Goal: Transaction & Acquisition: Purchase product/service

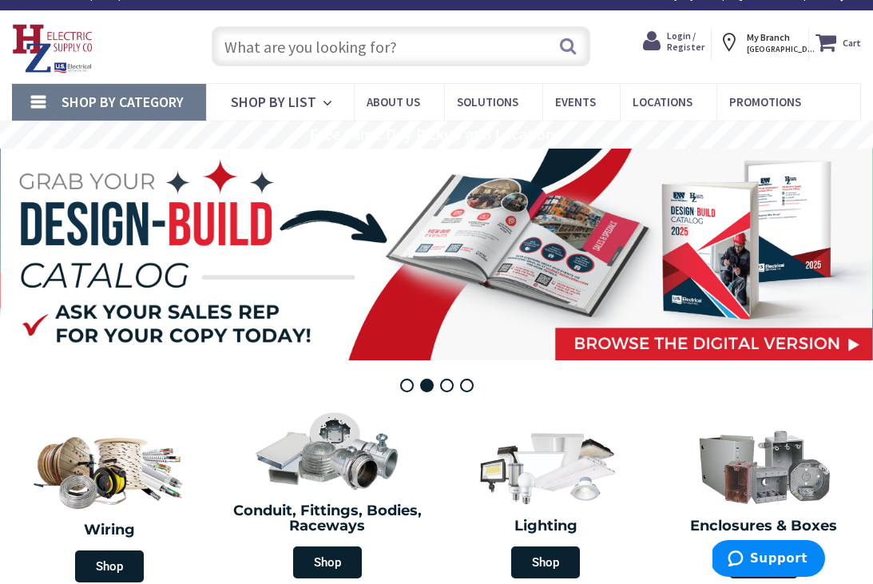
scroll to position [25, 0]
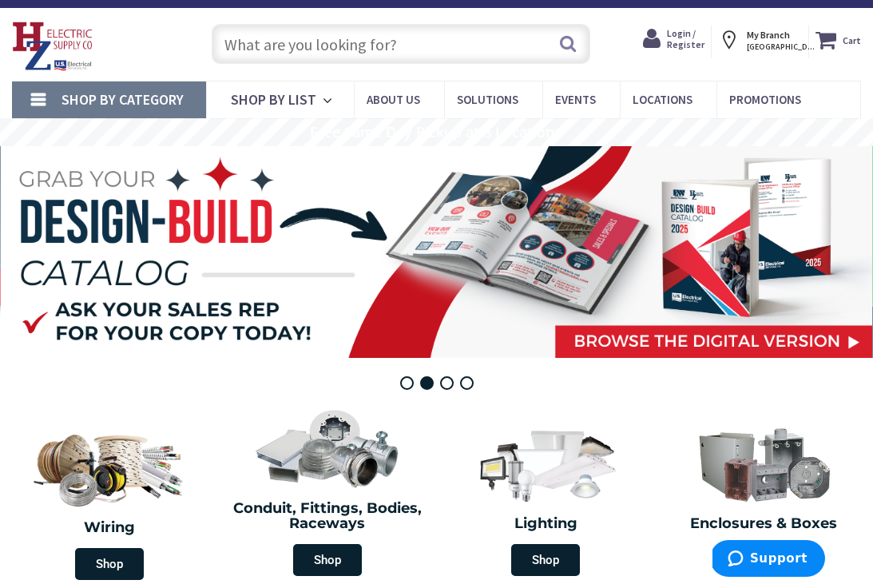
click at [348, 170] on span at bounding box center [437, 252] width 872 height 212
click at [339, 30] on input "text" at bounding box center [401, 44] width 379 height 40
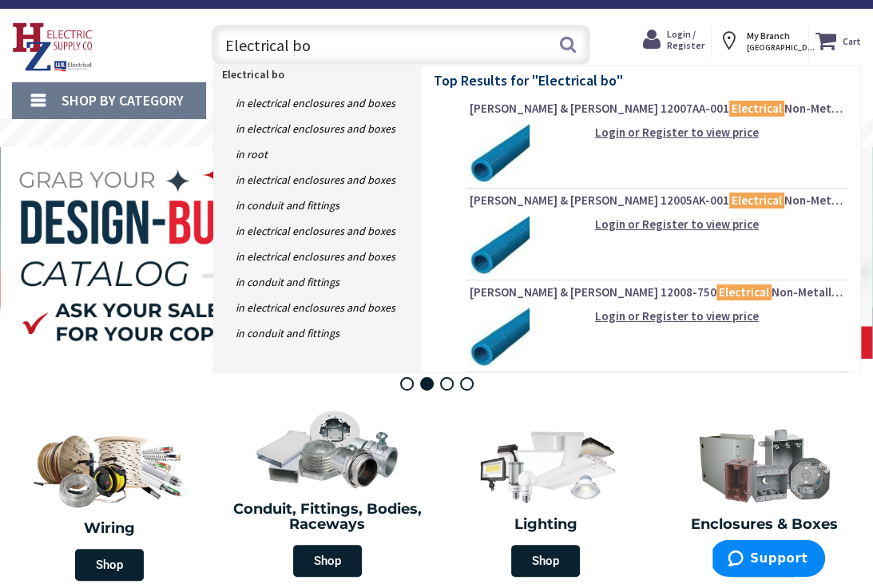
type input "Electrical box"
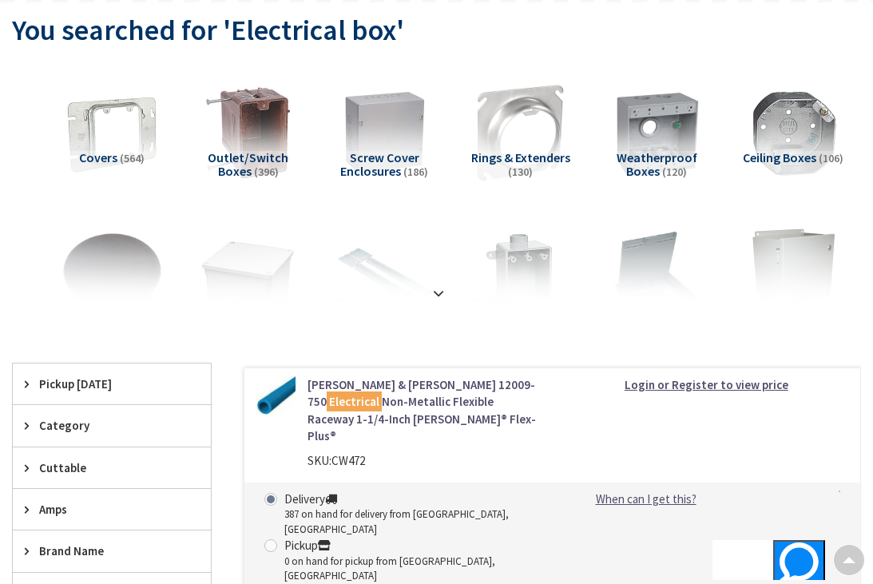
click at [800, 145] on img at bounding box center [793, 133] width 100 height 100
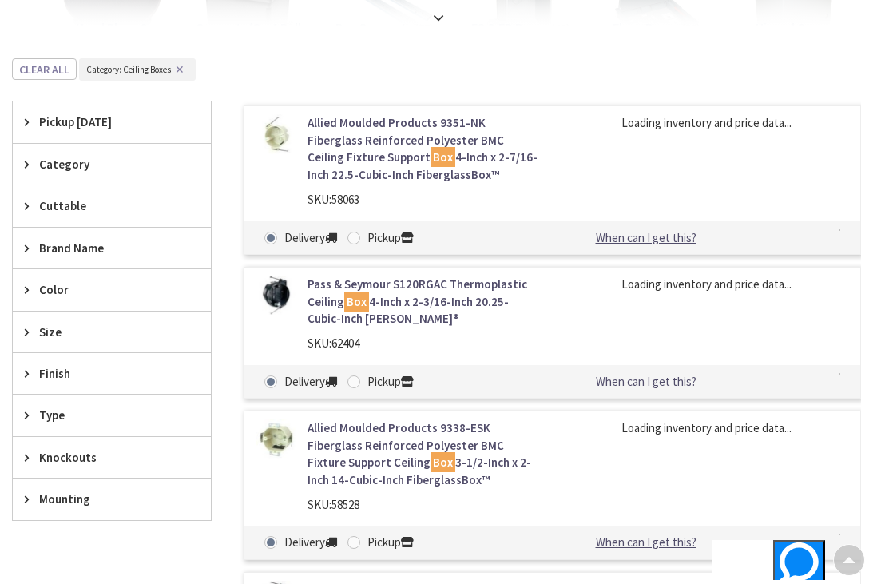
scroll to position [500, 0]
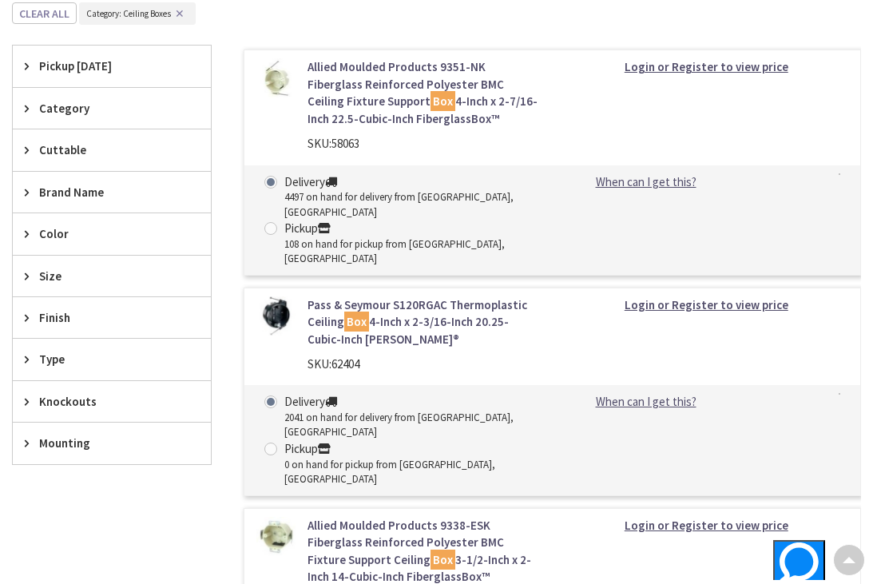
click at [25, 353] on icon at bounding box center [31, 359] width 12 height 12
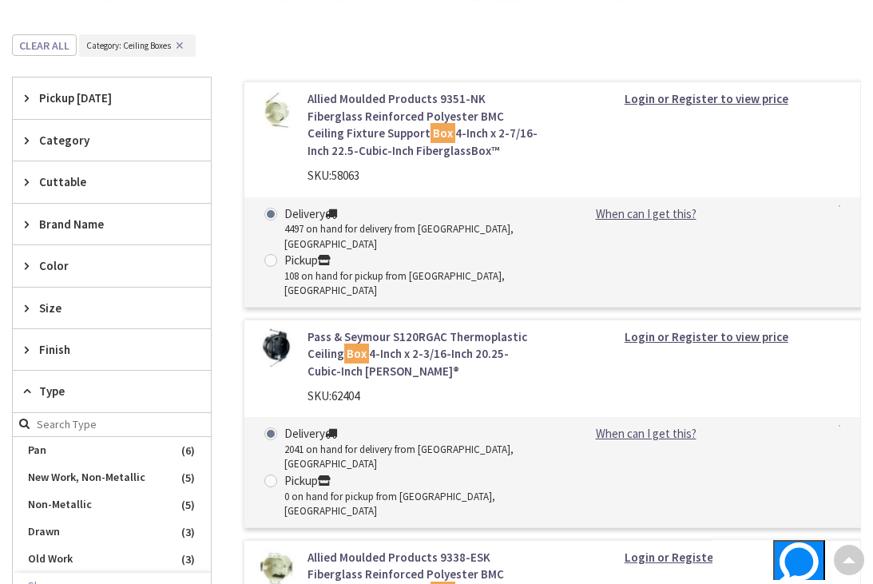
scroll to position [467, 0]
click at [20, 302] on div "Size" at bounding box center [112, 308] width 198 height 41
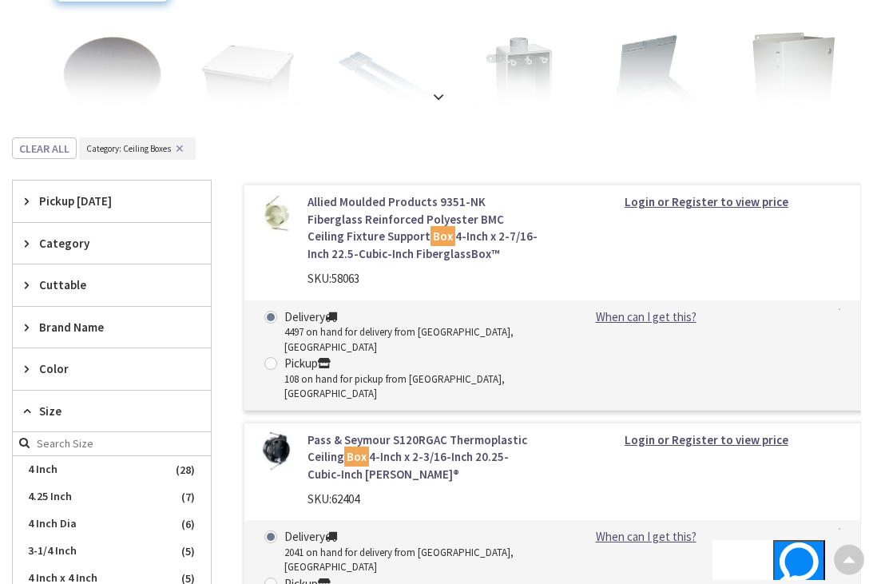
scroll to position [367, 0]
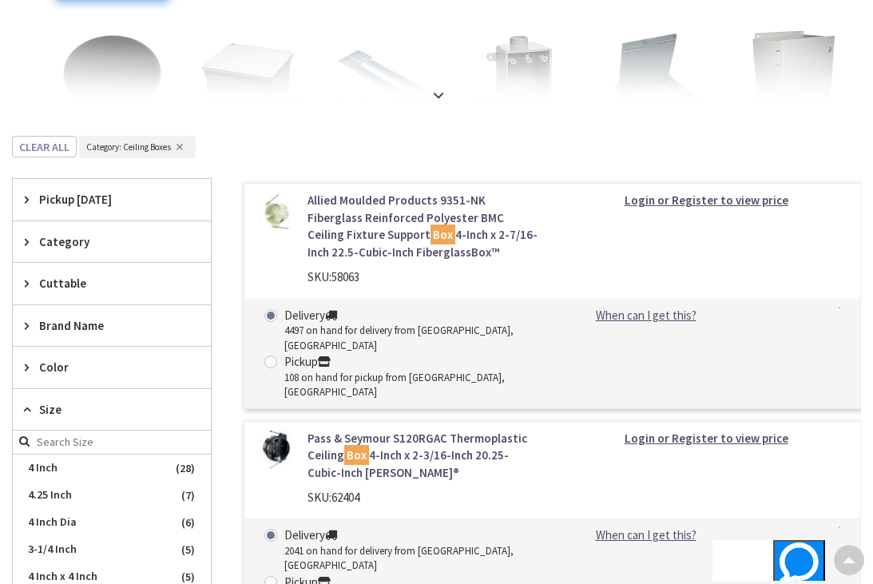
click at [25, 236] on icon at bounding box center [31, 242] width 12 height 12
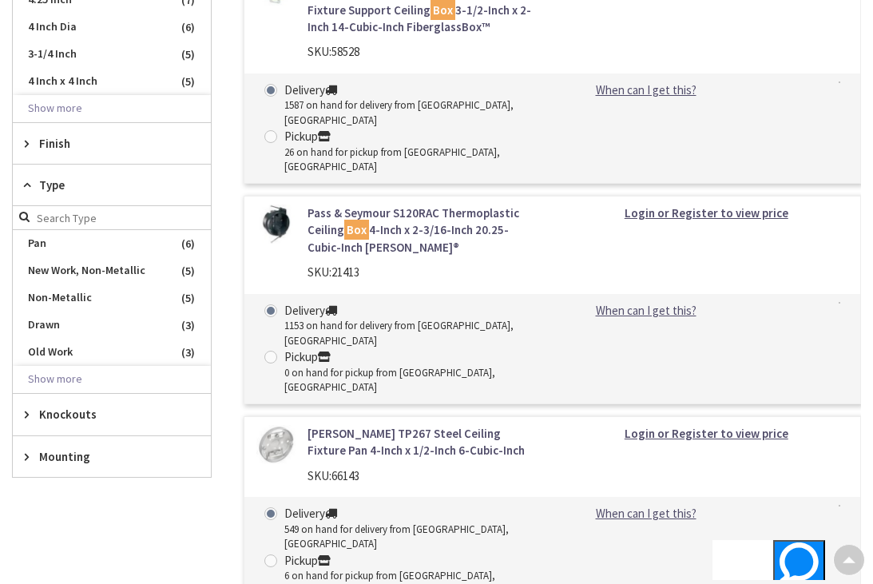
scroll to position [1057, 0]
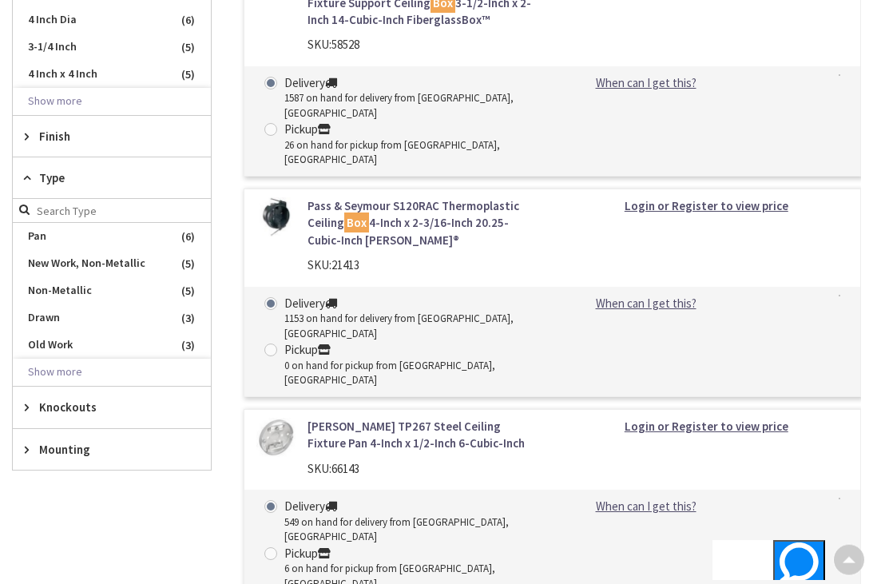
click at [41, 171] on span "Type" at bounding box center [104, 177] width 130 height 17
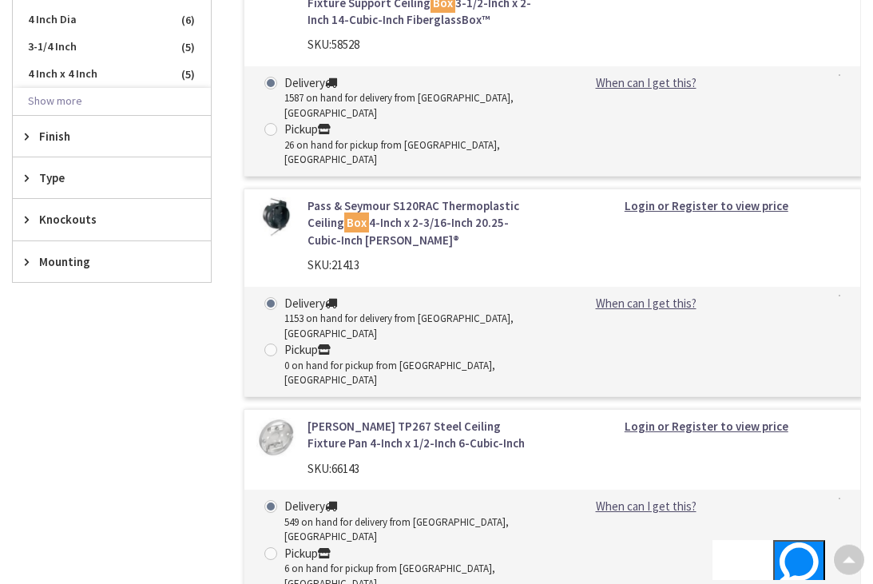
scroll to position [1058, 0]
click at [37, 168] on div "Type" at bounding box center [112, 177] width 198 height 41
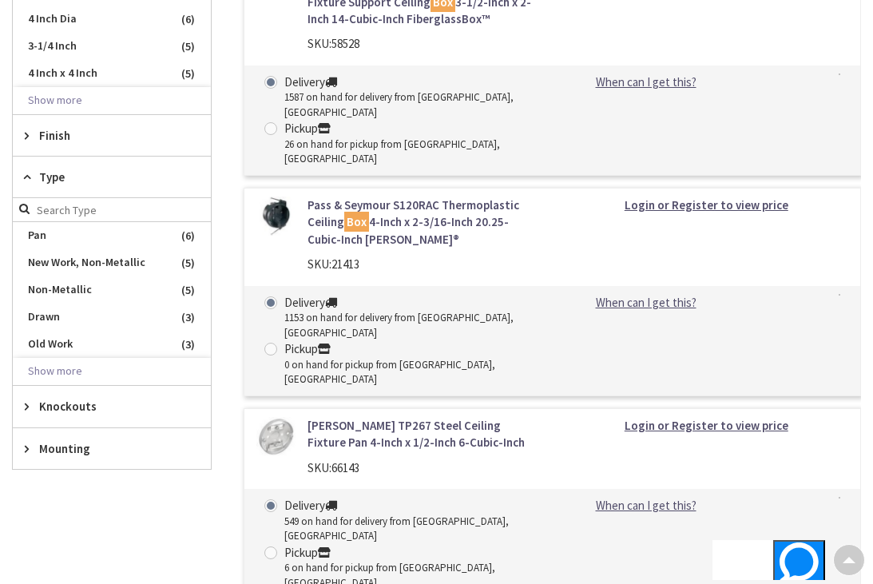
click at [50, 229] on span "Pan" at bounding box center [112, 235] width 198 height 27
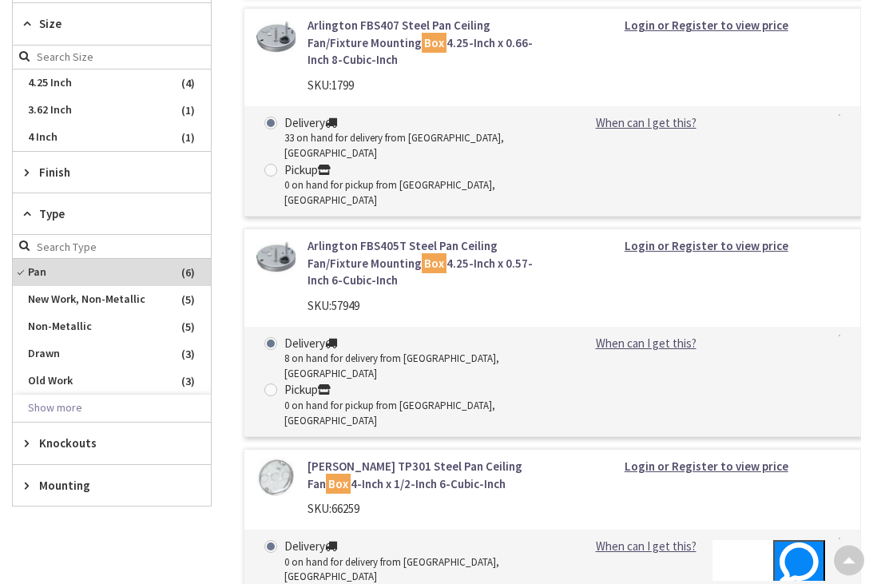
scroll to position [666, 0]
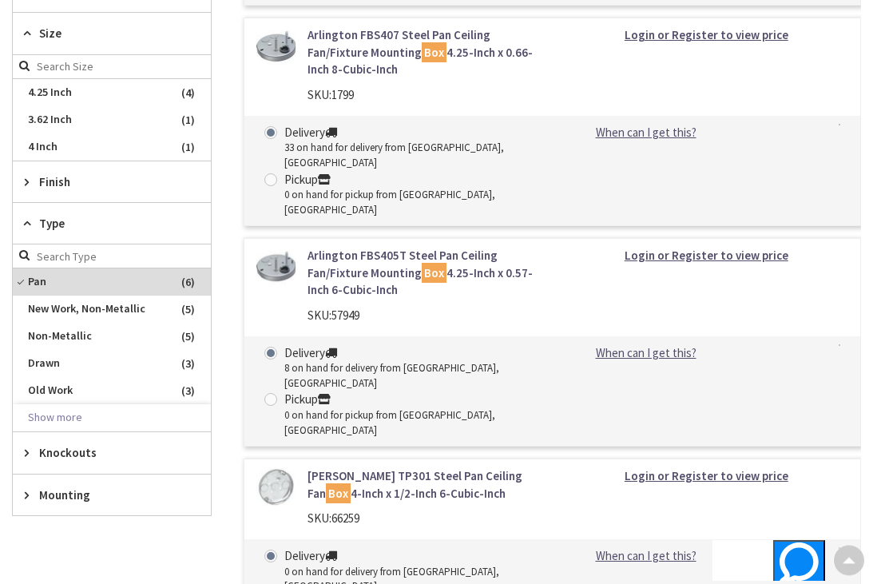
click at [25, 275] on span "Pan" at bounding box center [112, 281] width 198 height 27
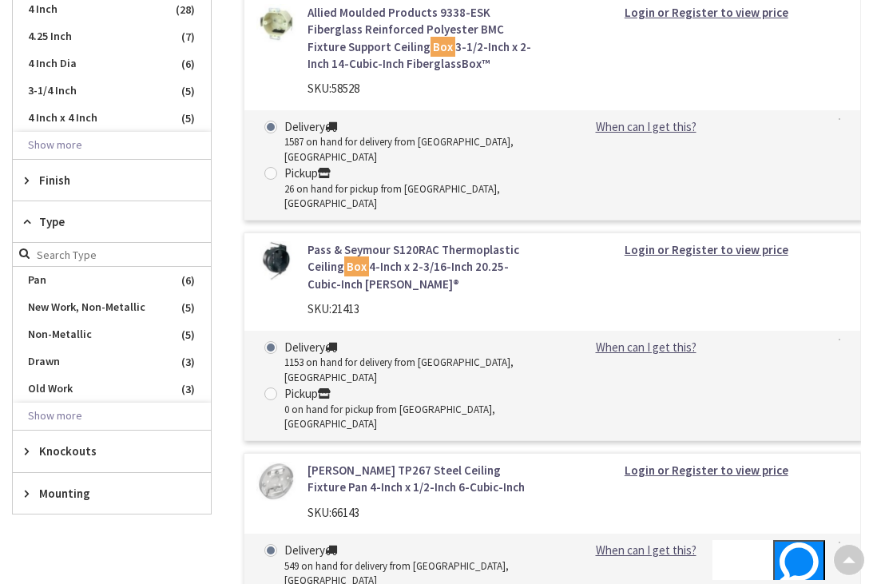
scroll to position [1014, 0]
click at [59, 376] on span "Old Work" at bounding box center [112, 388] width 198 height 27
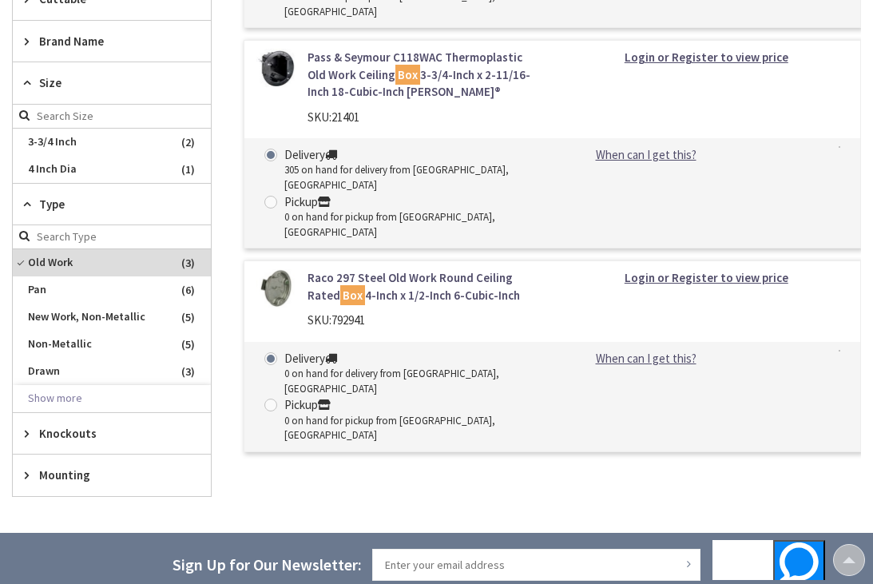
scroll to position [645, 0]
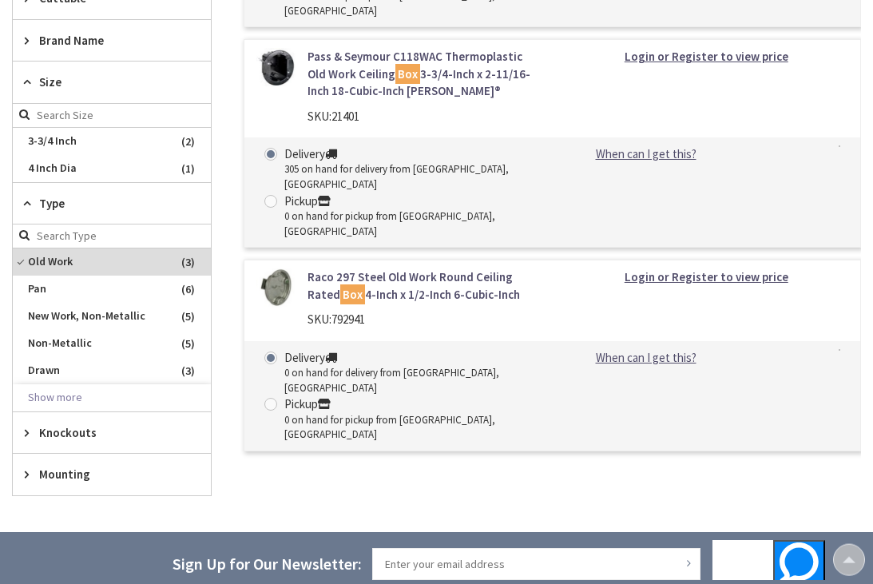
click at [25, 258] on span "Old Work" at bounding box center [112, 261] width 198 height 27
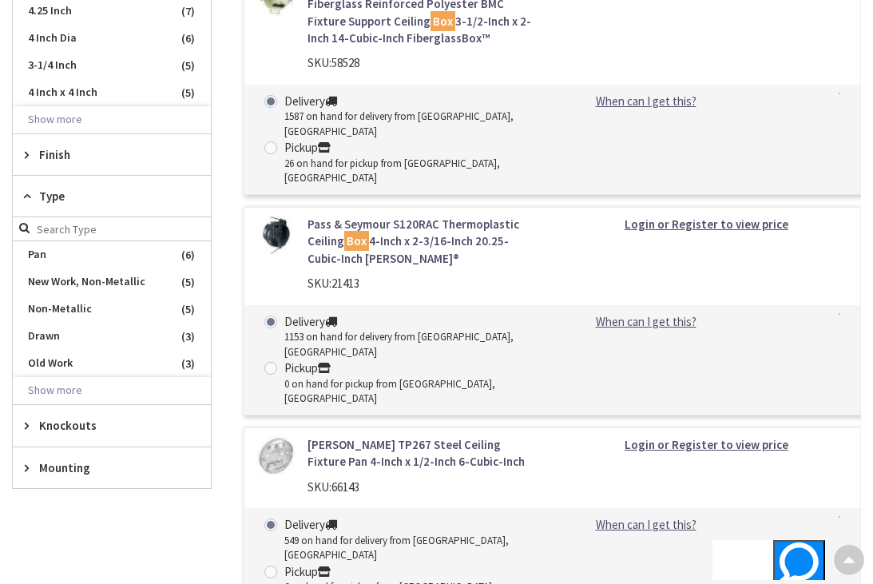
scroll to position [1040, 0]
click at [85, 269] on span "New Work, Non-Metallic" at bounding box center [112, 281] width 198 height 27
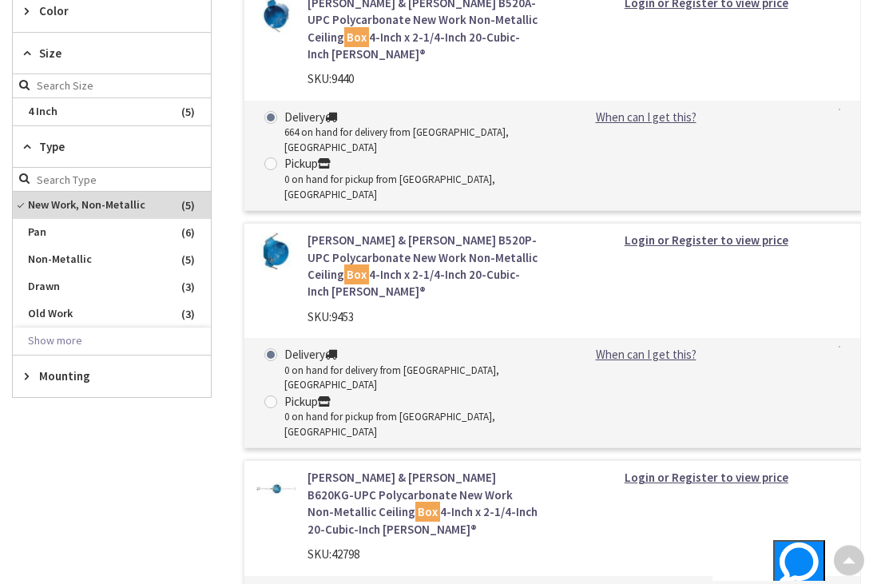
scroll to position [720, 0]
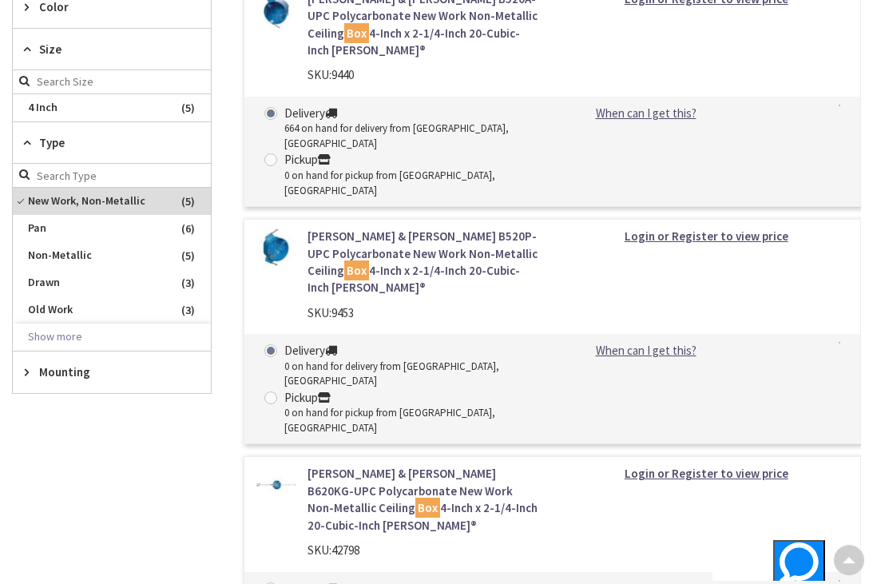
click at [30, 366] on icon at bounding box center [31, 372] width 12 height 12
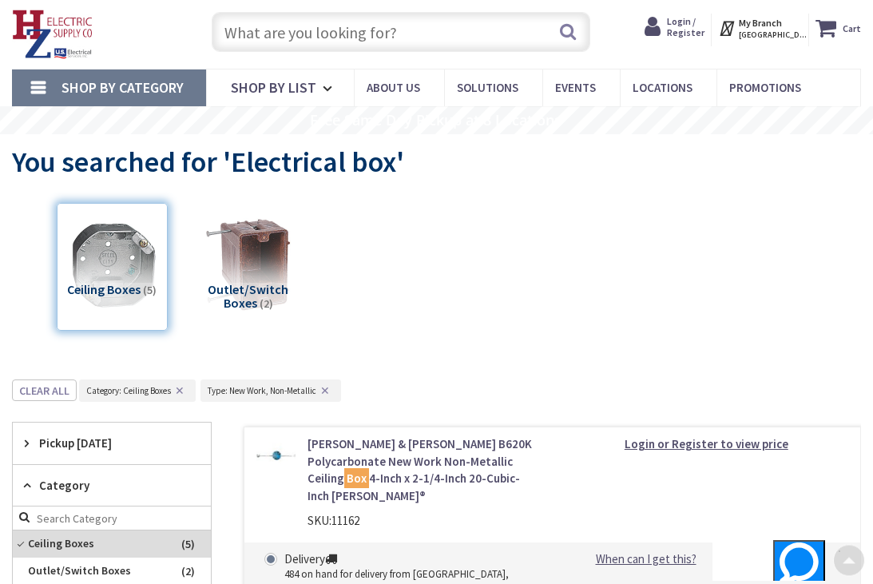
scroll to position [0, 0]
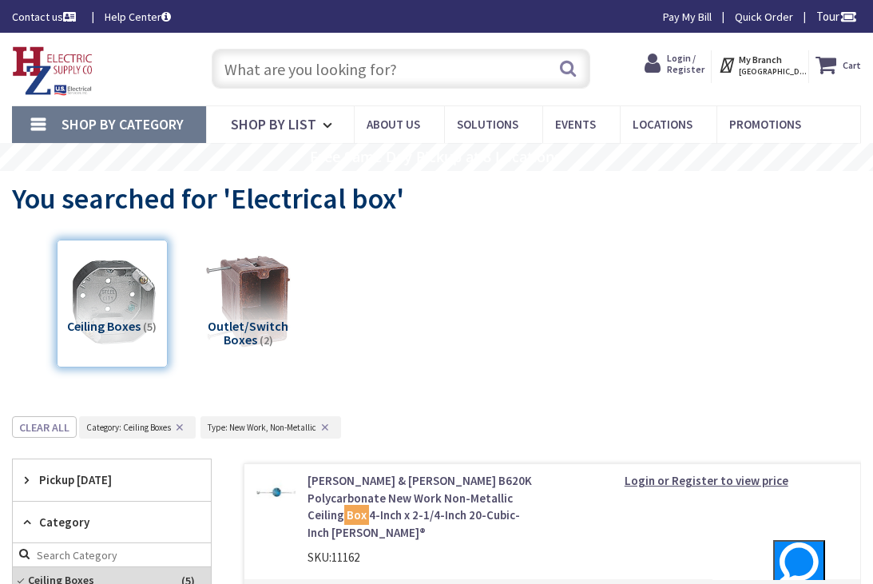
click at [331, 66] on input "text" at bounding box center [401, 69] width 379 height 40
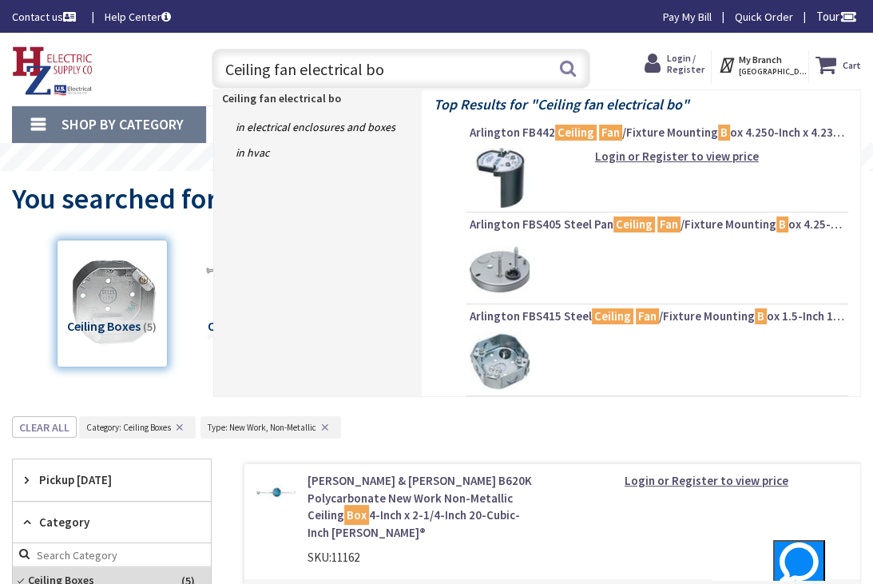
type input "Ceiling fan electrical box"
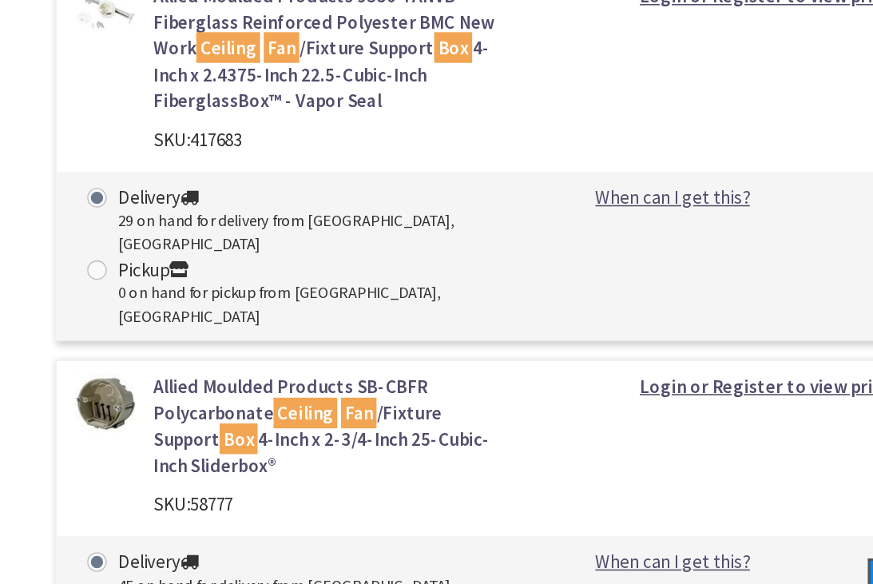
scroll to position [2075, 0]
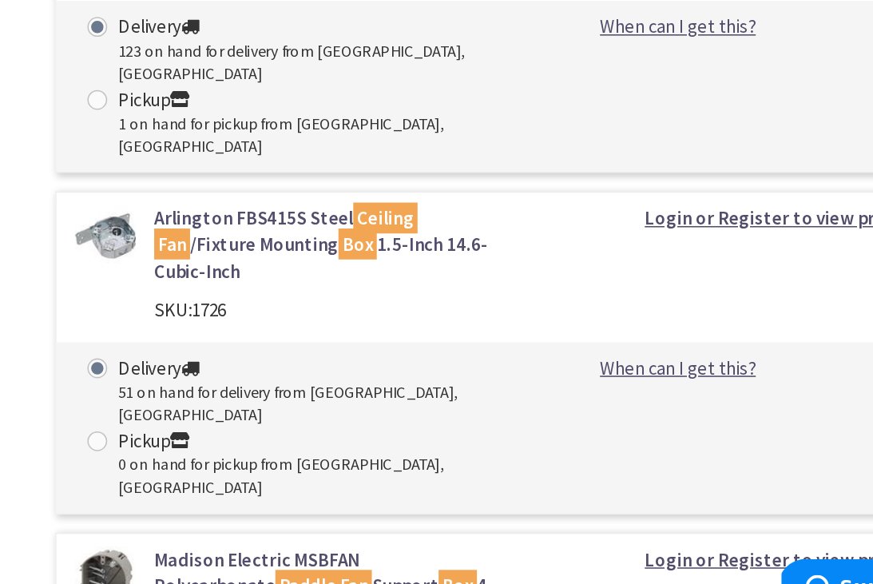
scroll to position [1492, 0]
click at [308, 531] on link "Madison Electric MSBFAN Polycarbonate Paddle Fan Support Box 4-Inch x 3.75-Inch…" at bounding box center [424, 556] width 233 height 51
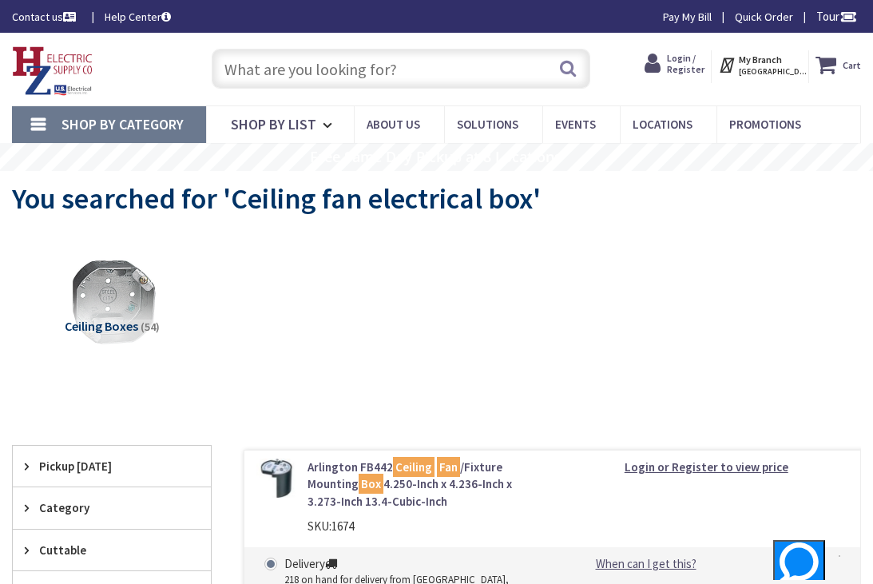
click at [782, 65] on strong "My Branch" at bounding box center [760, 60] width 43 height 12
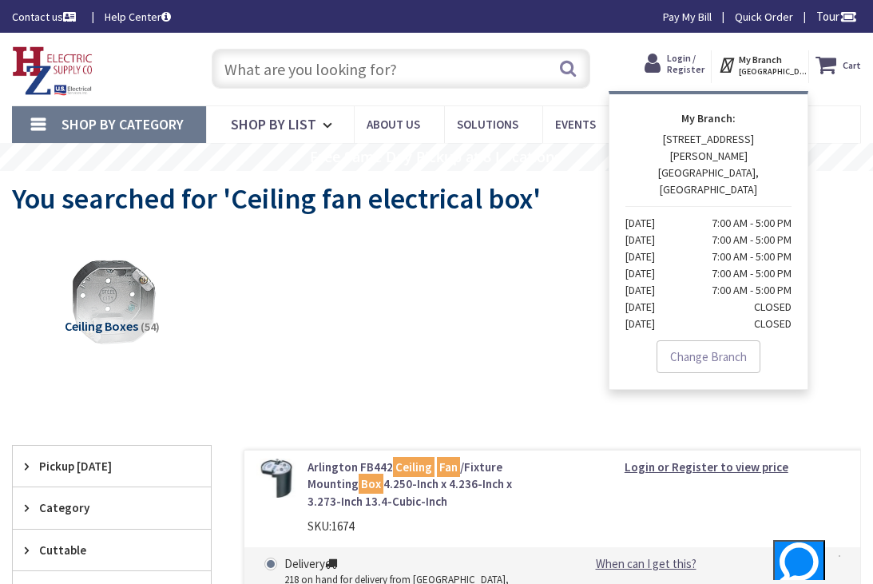
click at [459, 312] on div "Ceiling Boxes (54)" at bounding box center [436, 307] width 849 height 153
